Goal: Transaction & Acquisition: Obtain resource

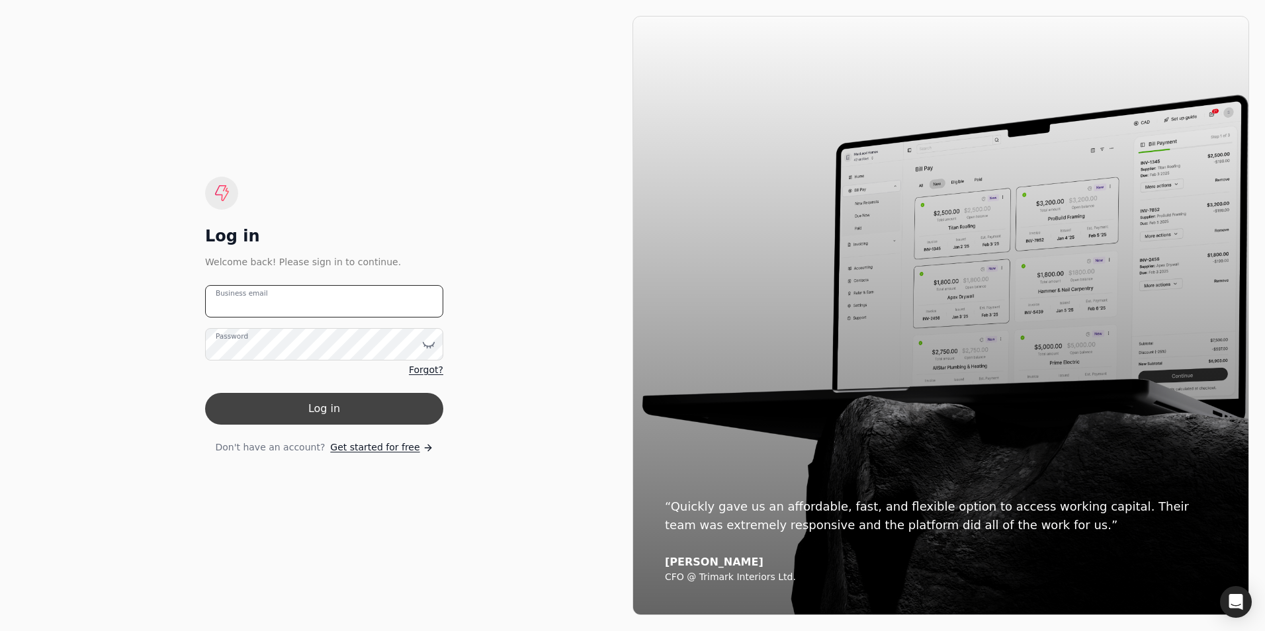
type email "[EMAIL_ADDRESS][DOMAIN_NAME]"
click at [326, 402] on button "Log in" at bounding box center [324, 409] width 238 height 32
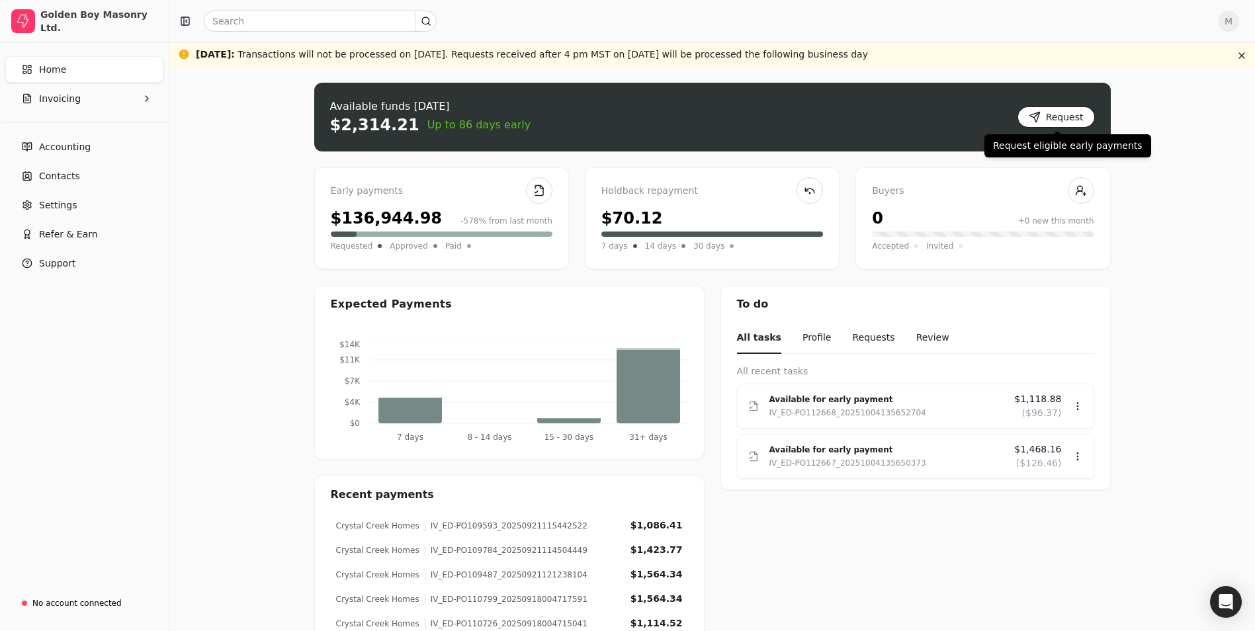
click at [1052, 111] on button "Request" at bounding box center [1056, 117] width 77 height 21
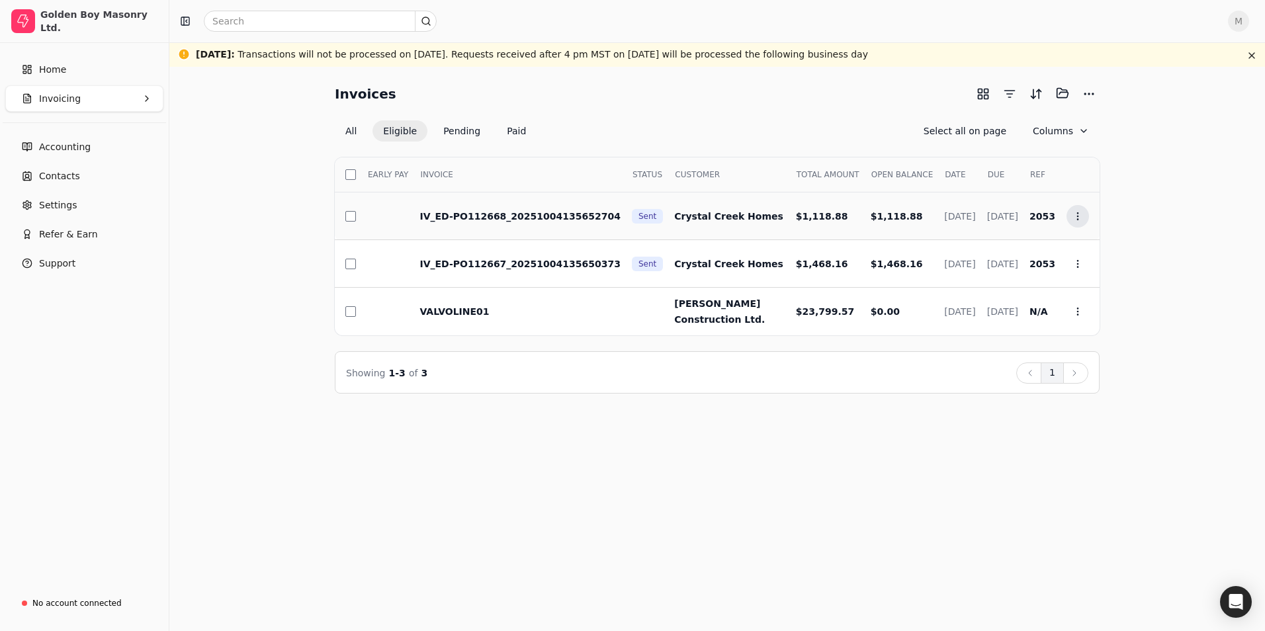
click at [1074, 214] on icon at bounding box center [1078, 216] width 11 height 11
click at [1097, 273] on span "Add to batch" at bounding box center [1117, 279] width 60 height 14
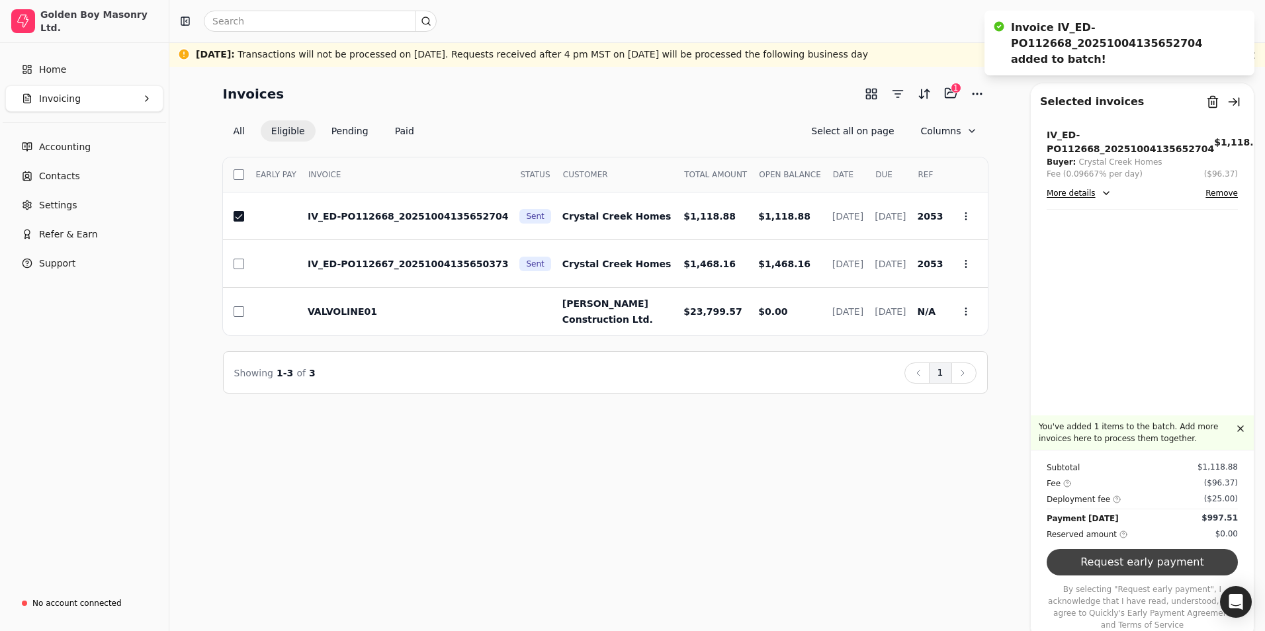
click at [1136, 576] on button "Request early payment" at bounding box center [1142, 562] width 191 height 26
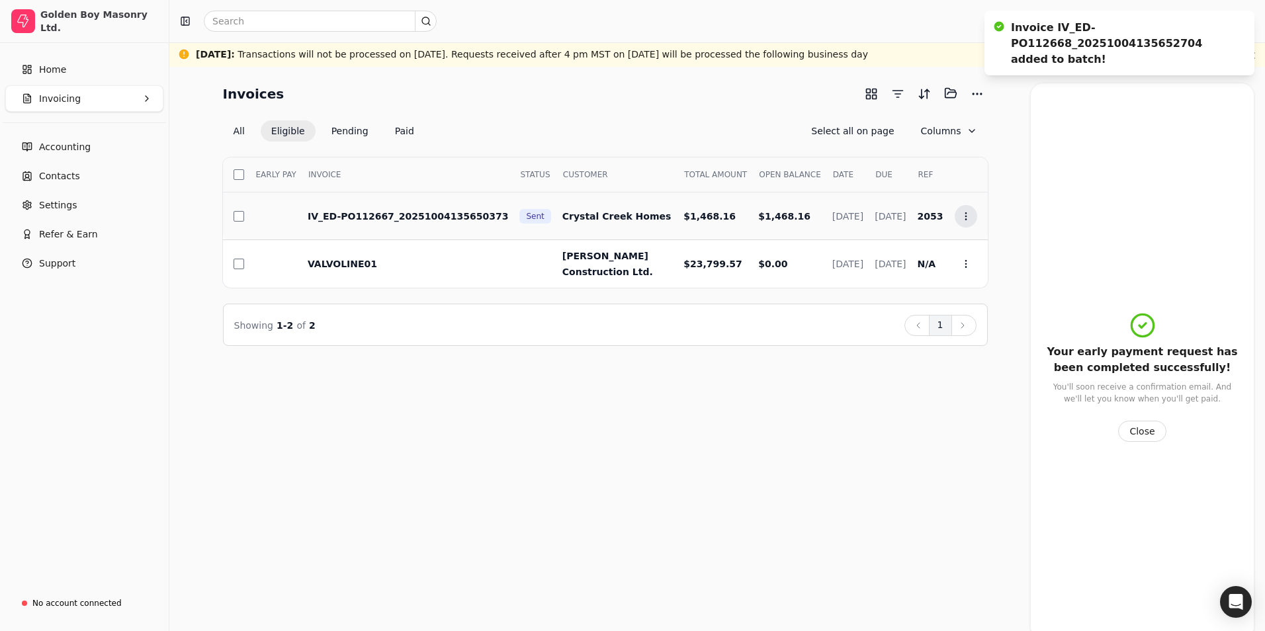
click at [971, 220] on icon at bounding box center [966, 216] width 11 height 11
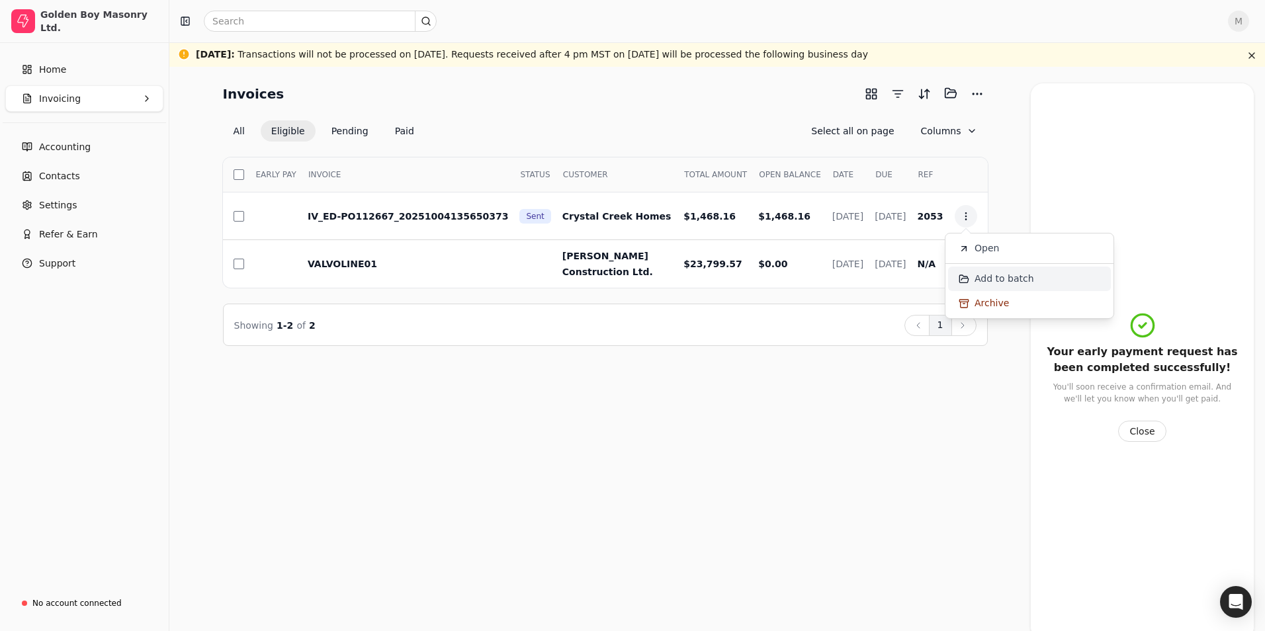
click at [994, 285] on span "Add to batch" at bounding box center [1005, 279] width 60 height 14
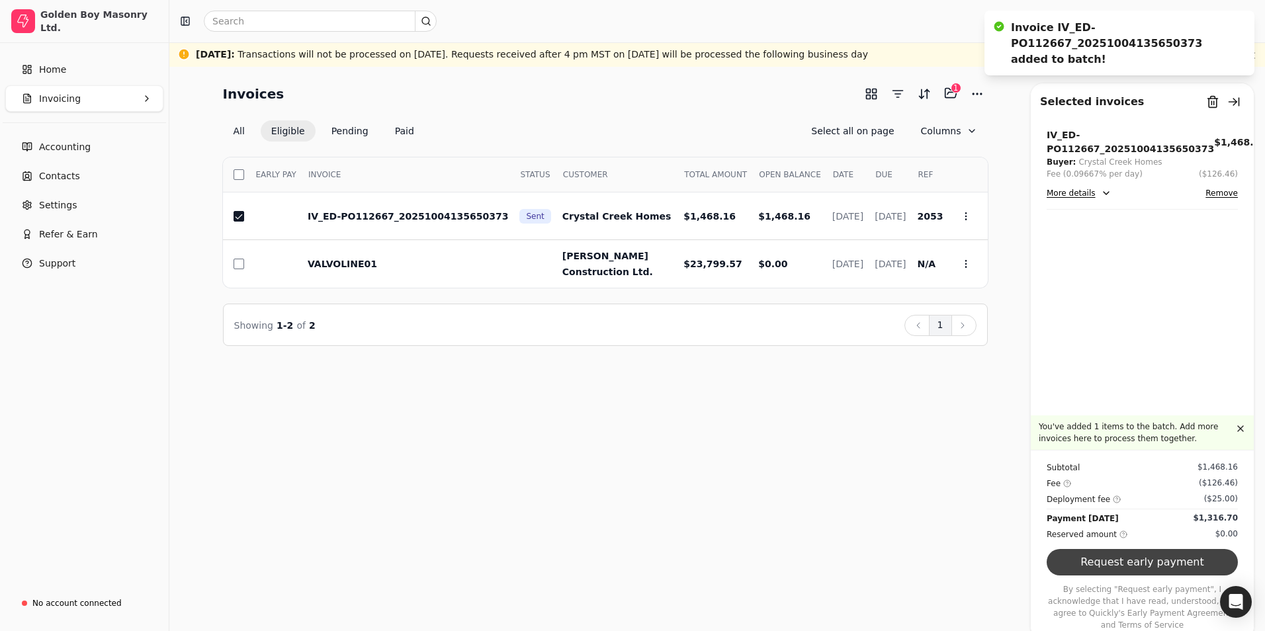
click at [1122, 576] on button "Request early payment" at bounding box center [1142, 562] width 191 height 26
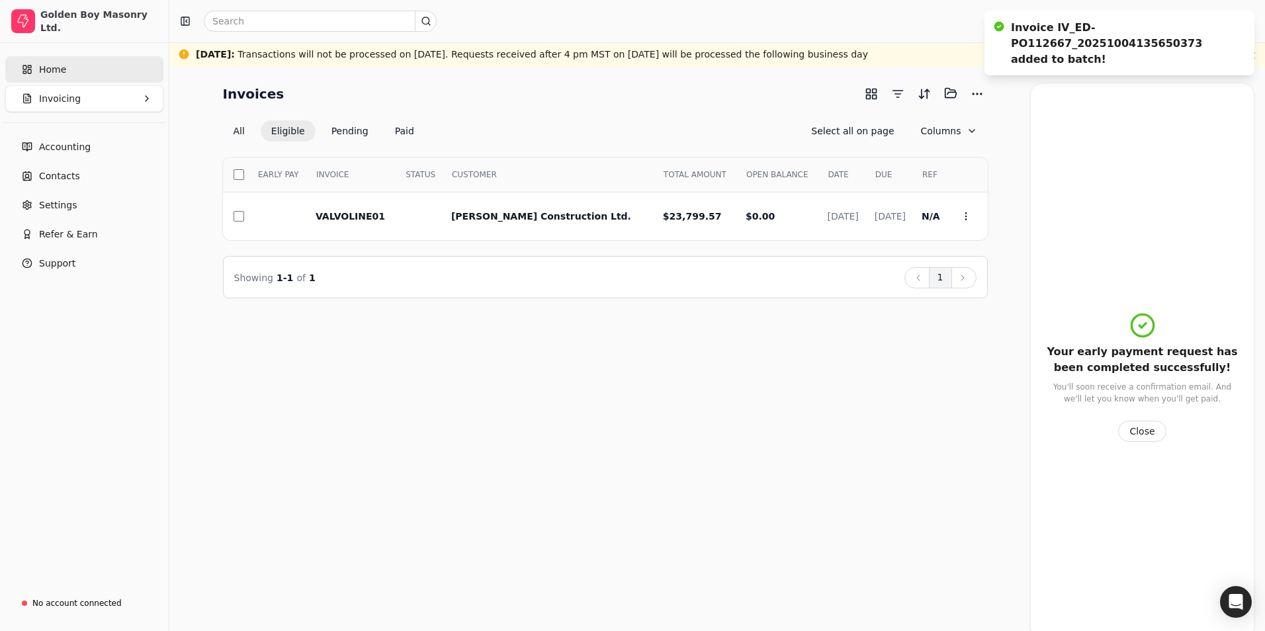
click at [59, 77] on link "Home" at bounding box center [84, 69] width 158 height 26
